Goal: Task Accomplishment & Management: Manage account settings

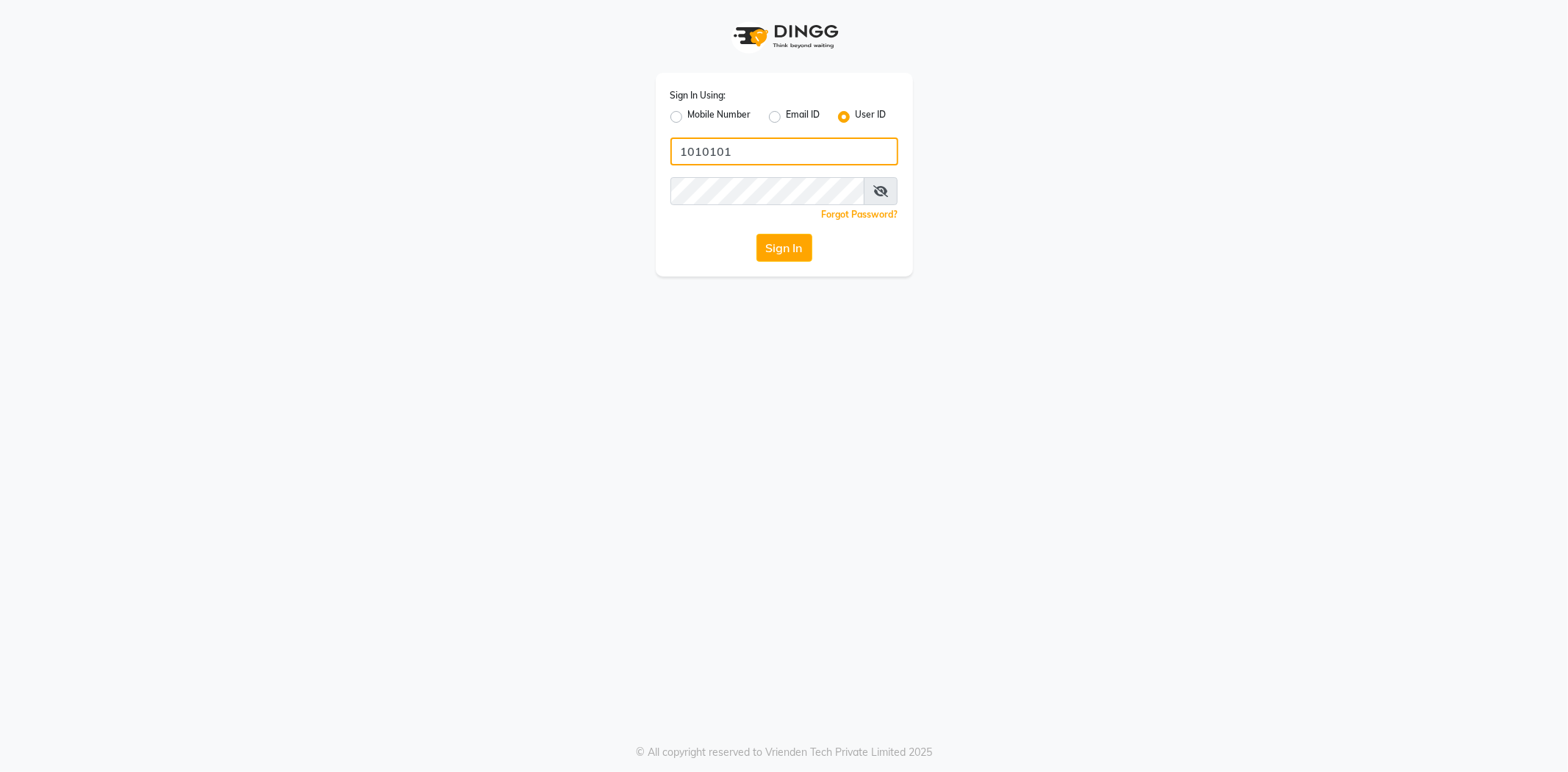
click at [799, 151] on input "1010101" at bounding box center [784, 151] width 228 height 28
type input "1"
type input "rajeshree@123"
click at [877, 191] on icon at bounding box center [881, 191] width 15 height 12
click at [783, 246] on button "Sign In" at bounding box center [785, 248] width 56 height 28
